Goal: Share content: Share content

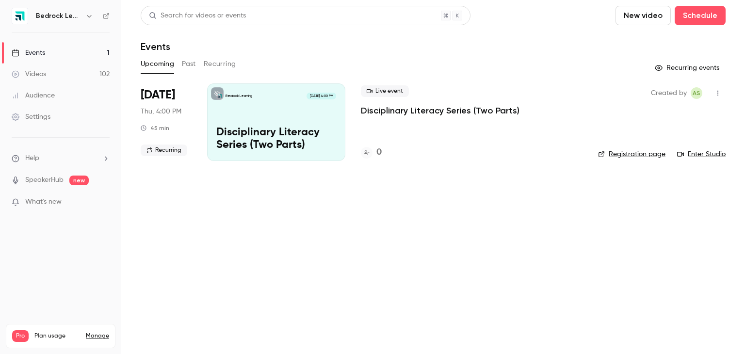
click at [42, 75] on div "Videos" at bounding box center [29, 74] width 34 height 10
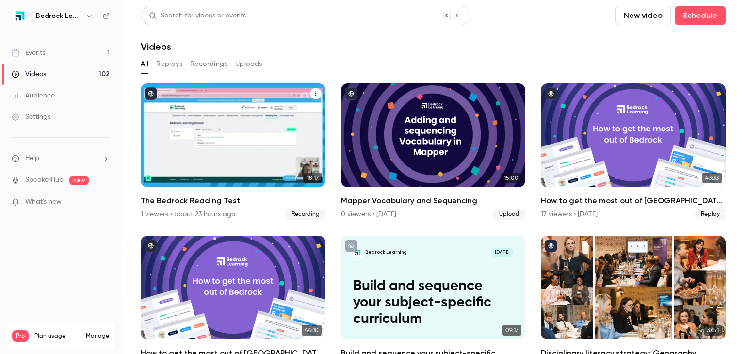
click at [273, 140] on div "The Bedrock Reading Test" at bounding box center [233, 135] width 185 height 104
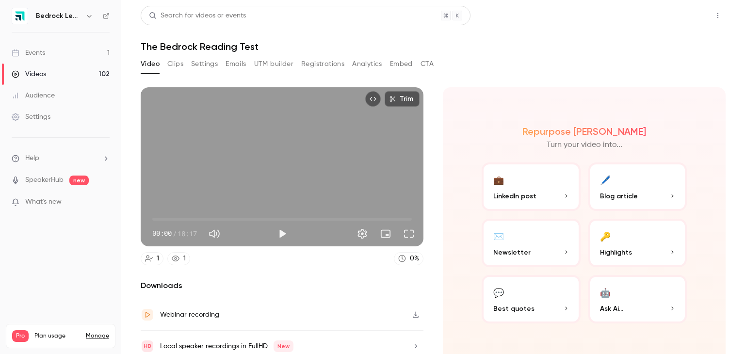
click at [681, 16] on button "Share" at bounding box center [683, 15] width 38 height 19
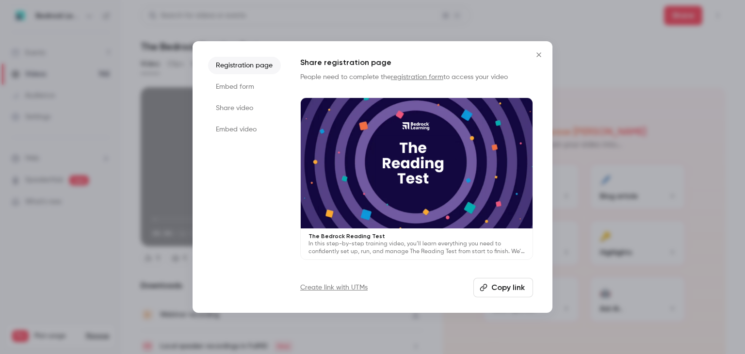
click at [520, 282] on button "Copy link" at bounding box center [503, 287] width 60 height 19
click at [540, 60] on button "Close" at bounding box center [538, 54] width 19 height 19
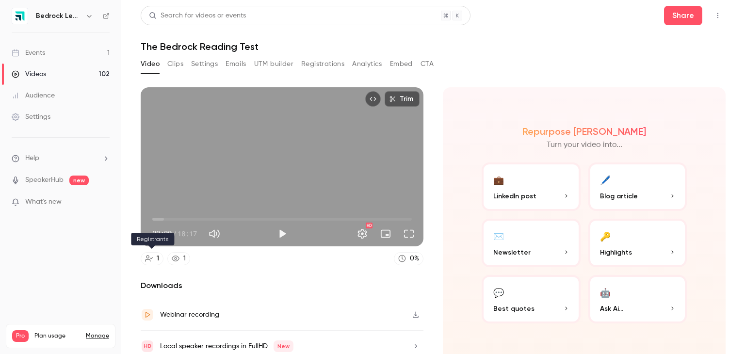
click at [150, 261] on link "1" at bounding box center [152, 258] width 23 height 13
